Goal: Check status

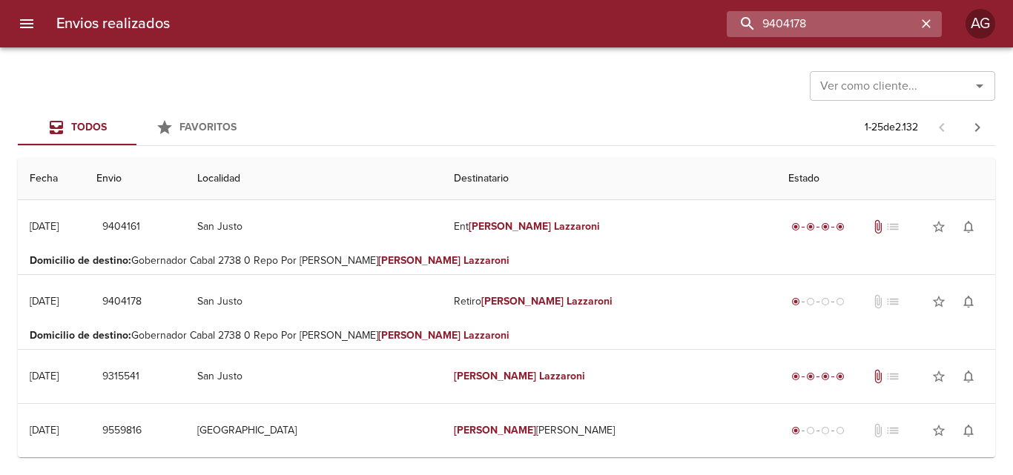
click at [840, 33] on input "9404178" at bounding box center [822, 24] width 190 height 26
paste input "514835"
type input "9514835"
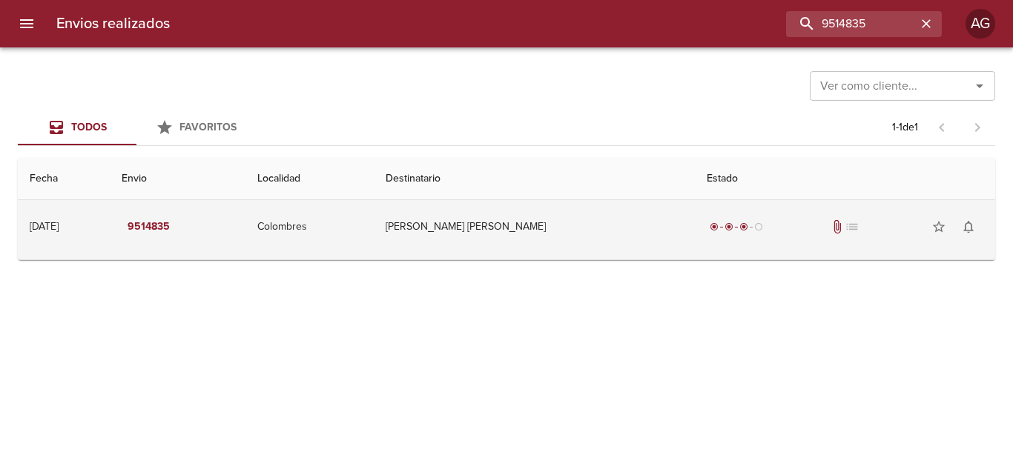
click at [707, 240] on div "radio_button_checked radio_button_checked radio_button_checked radio_button_unc…" at bounding box center [845, 227] width 277 height 30
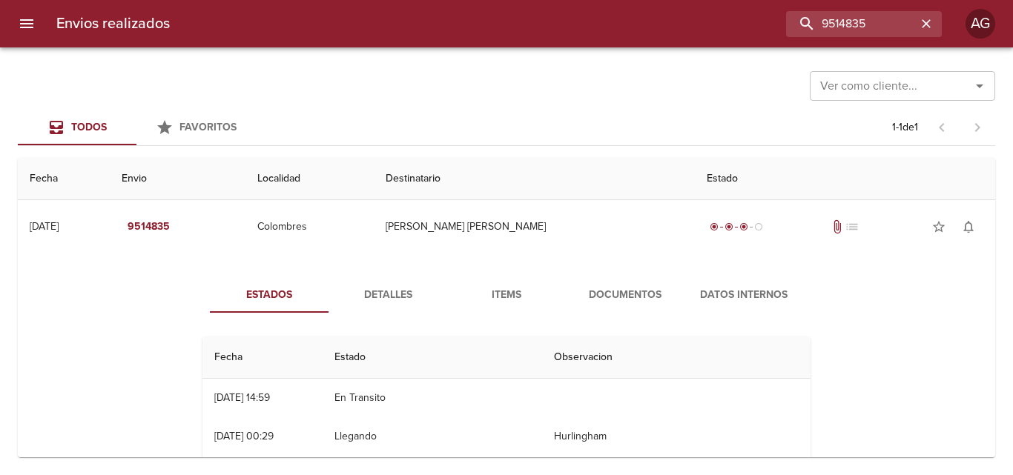
click at [631, 295] on span "Documentos" at bounding box center [625, 295] width 101 height 19
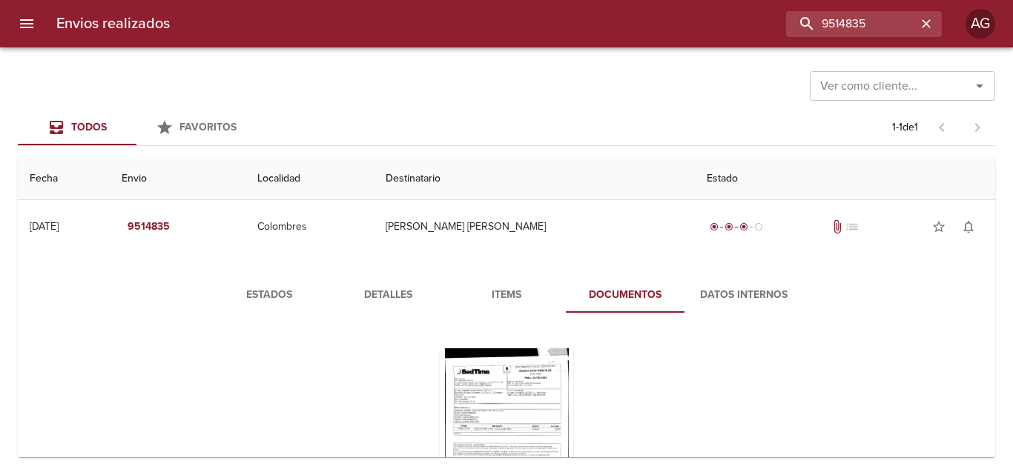
scroll to position [74, 0]
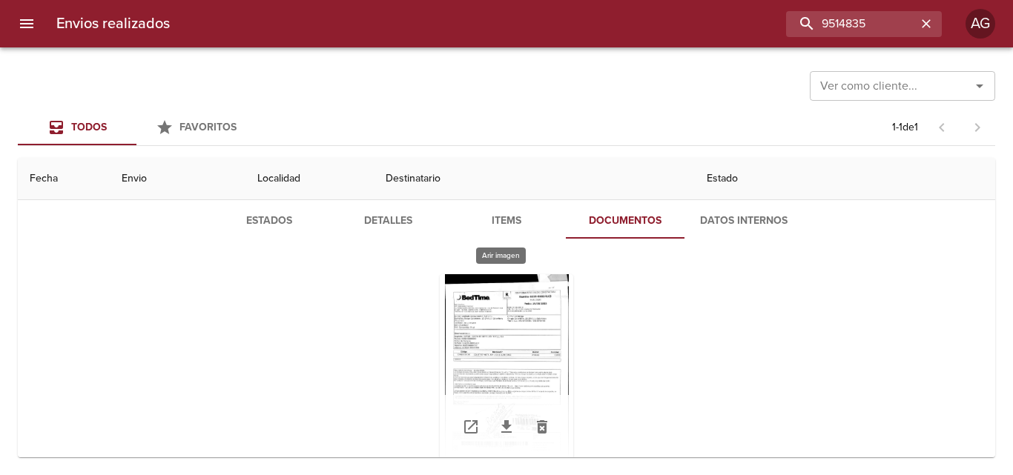
click at [530, 363] on div "Tabla de envíos del cliente" at bounding box center [506, 366] width 133 height 185
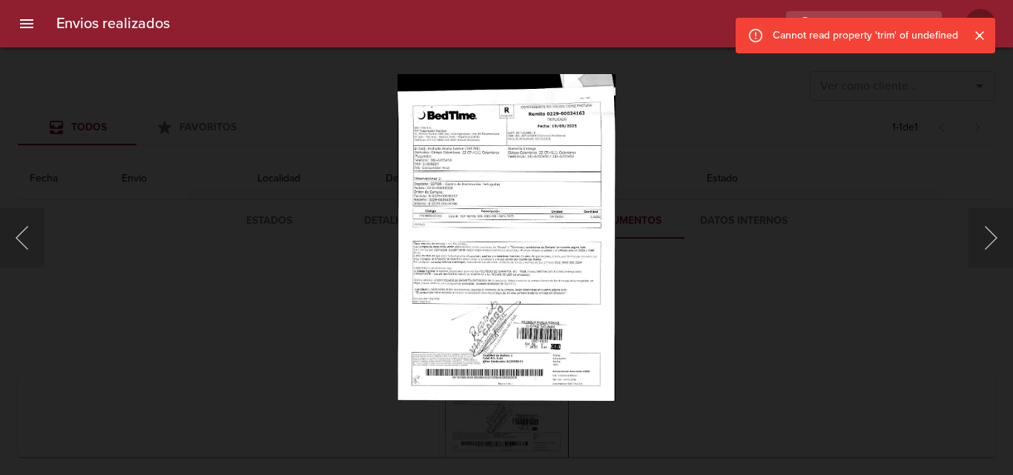
click at [717, 332] on div "Lightbox" at bounding box center [506, 237] width 1013 height 475
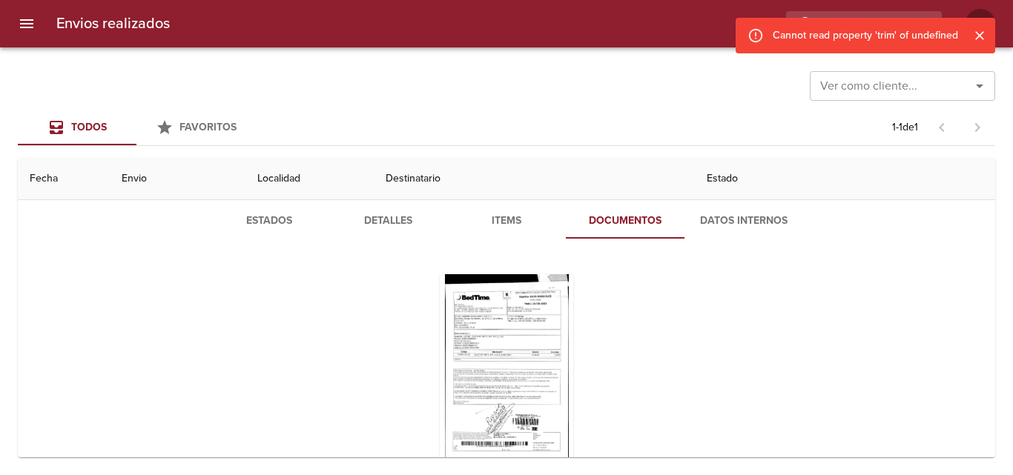
scroll to position [0, 0]
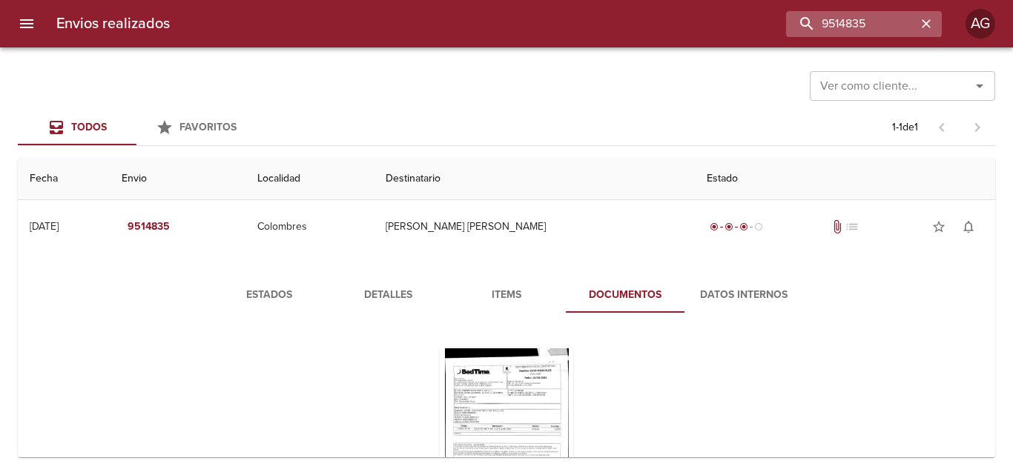
click at [929, 22] on icon "button" at bounding box center [926, 23] width 9 height 9
